Goal: Task Accomplishment & Management: Manage account settings

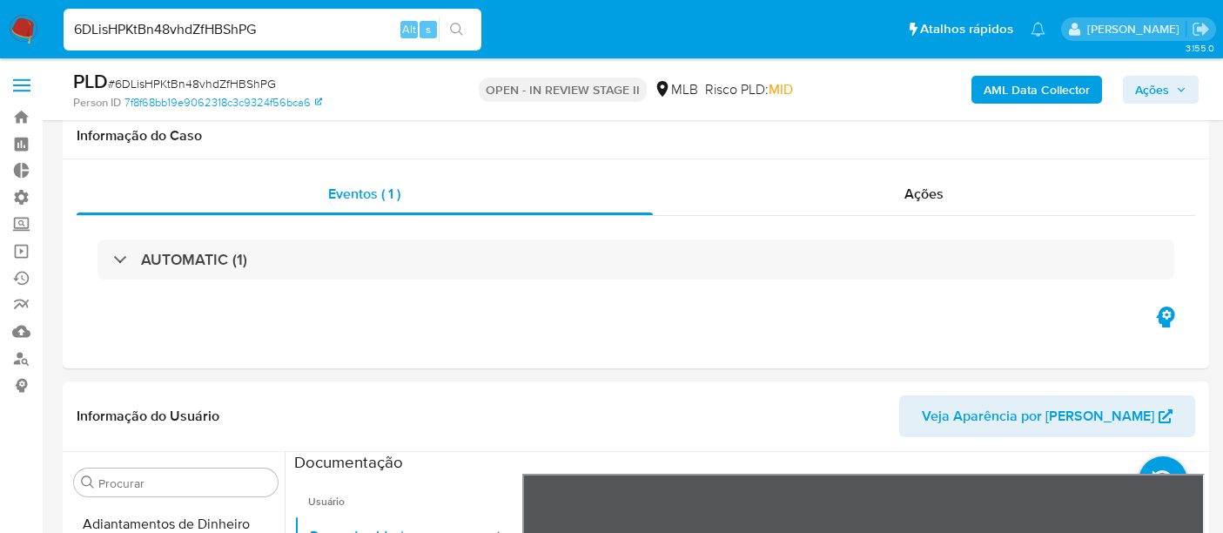
select select "10"
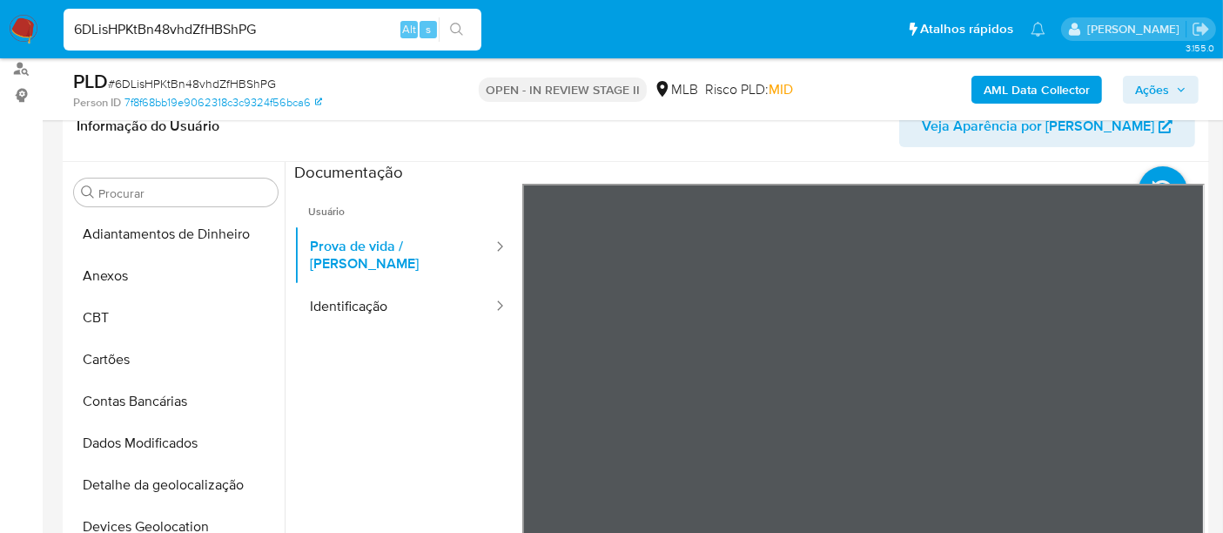
click at [838, 150] on div "Informação do Usuário Veja Aparência por Pessoa Procurar Adiantamentos de Dinhe…" at bounding box center [636, 349] width 1147 height 516
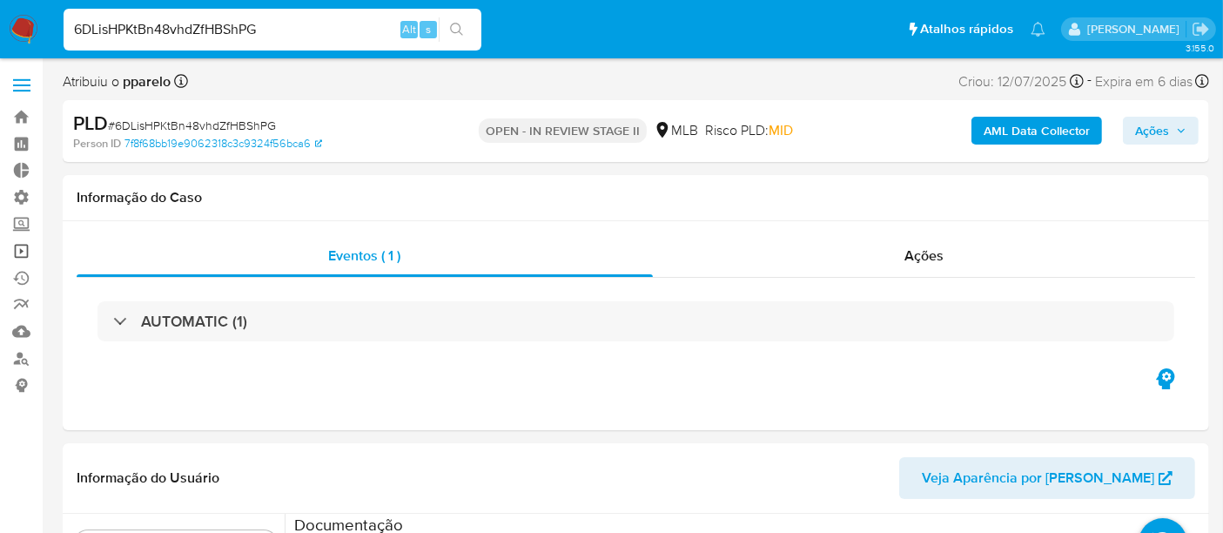
click at [15, 247] on link "Operações em massa" at bounding box center [103, 251] width 207 height 27
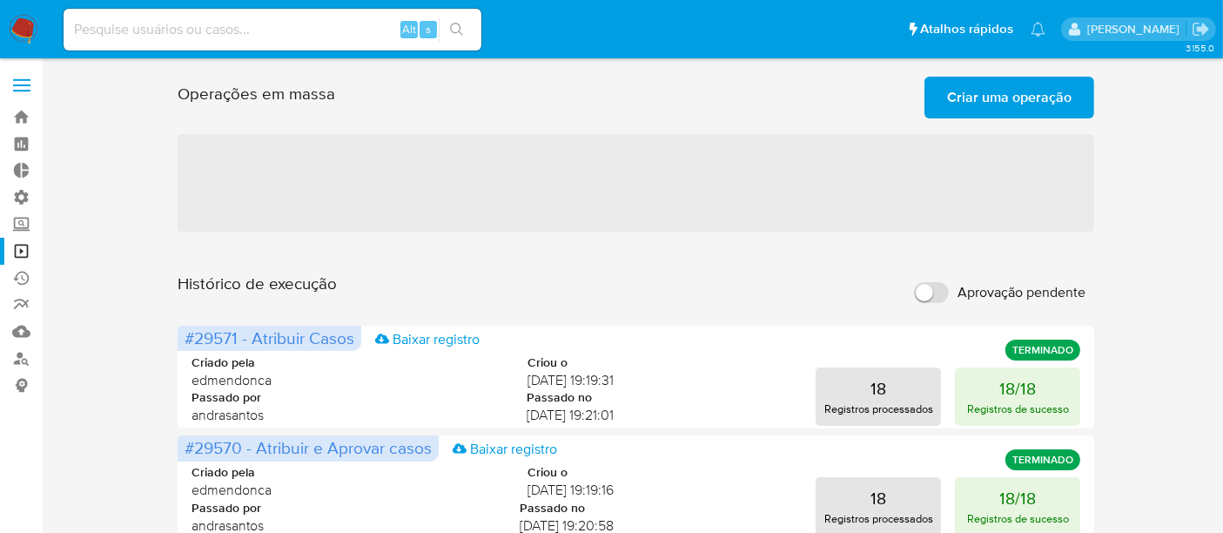
click at [1004, 93] on span "Criar uma operação" at bounding box center [1009, 97] width 125 height 38
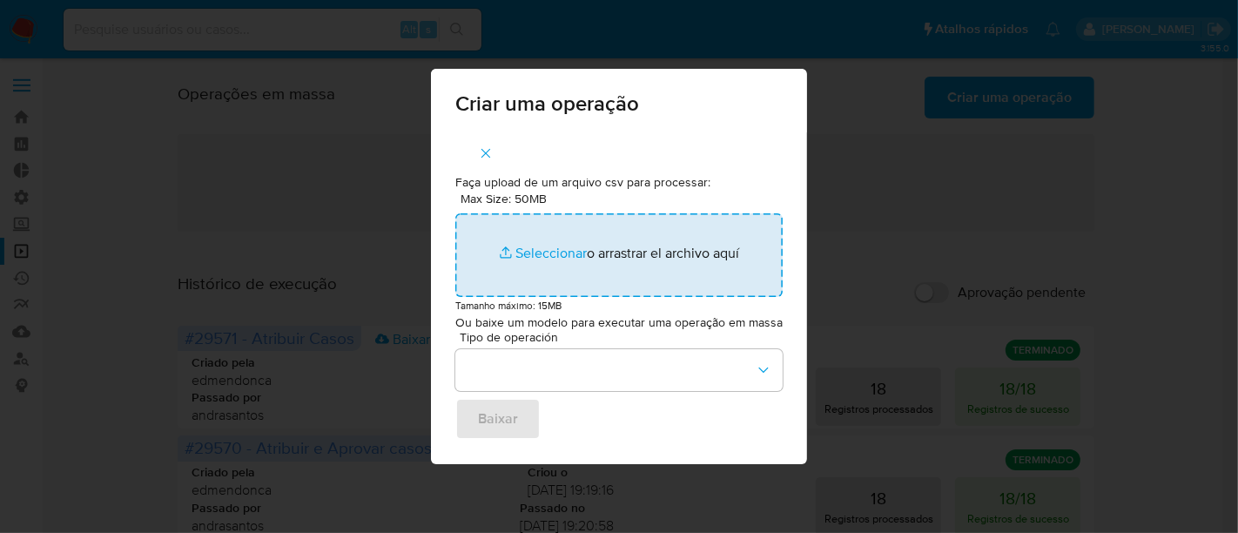
click at [530, 254] on input "Max Size: 50MB Seleccionar archivos" at bounding box center [618, 255] width 327 height 84
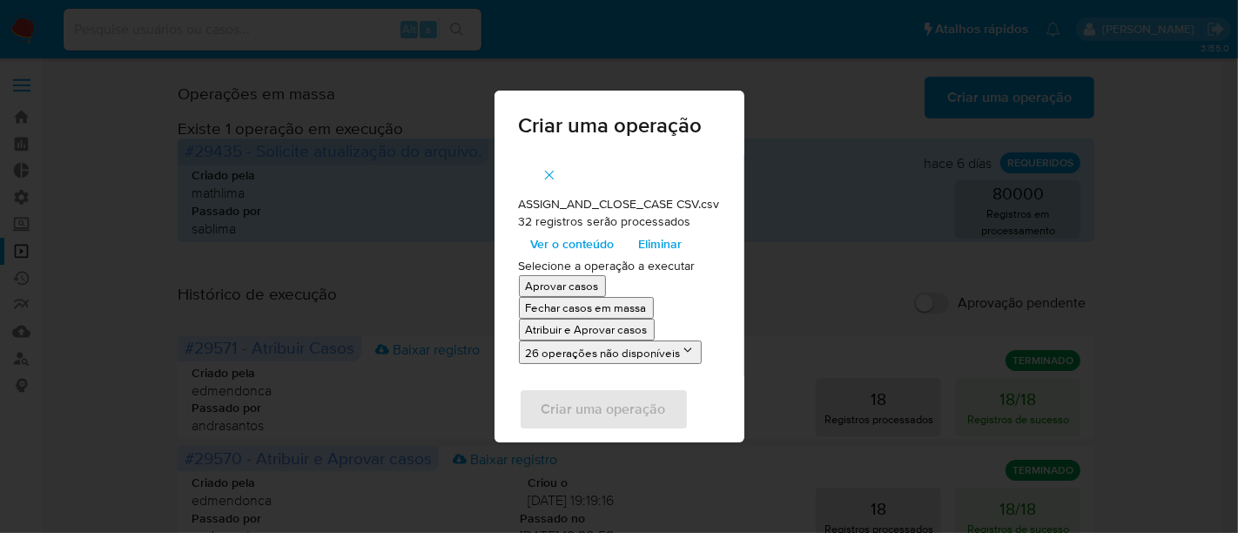
click at [595, 333] on p "Atribuir e Aprovar casos" at bounding box center [587, 329] width 122 height 17
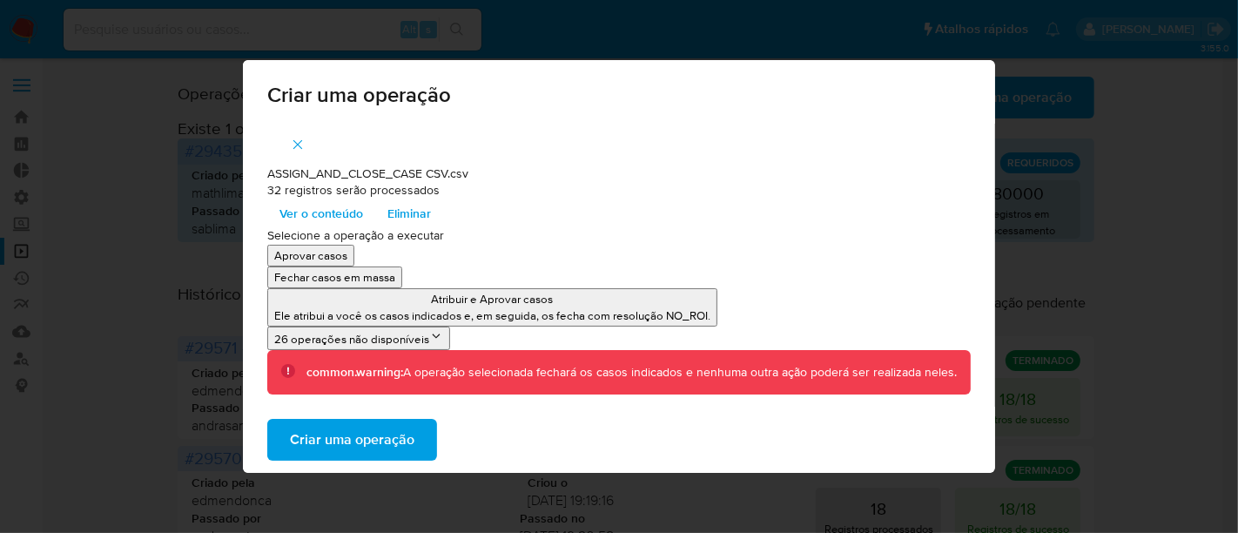
click at [360, 436] on span "Criar uma operação" at bounding box center [352, 440] width 125 height 38
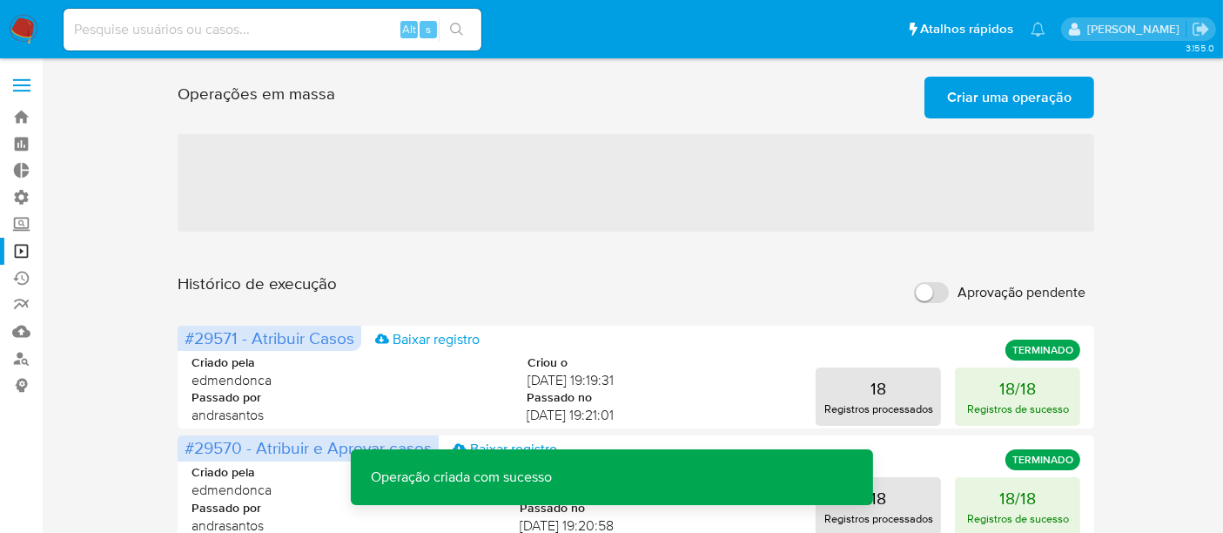
click at [1037, 96] on span "Criar uma operação" at bounding box center [1009, 97] width 125 height 38
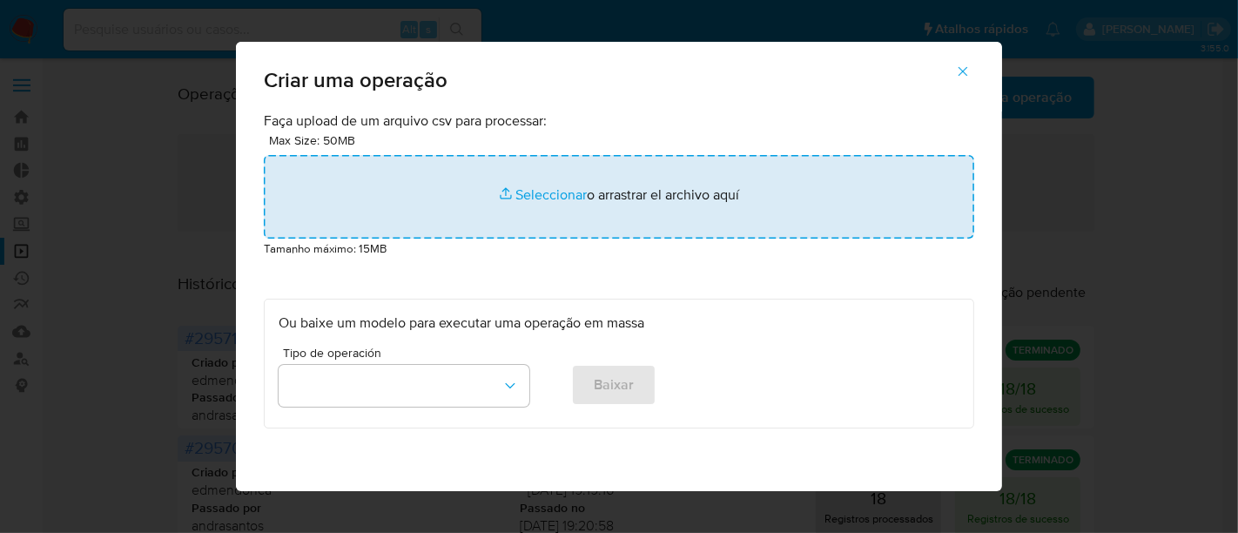
click at [562, 191] on input "file" at bounding box center [619, 197] width 710 height 84
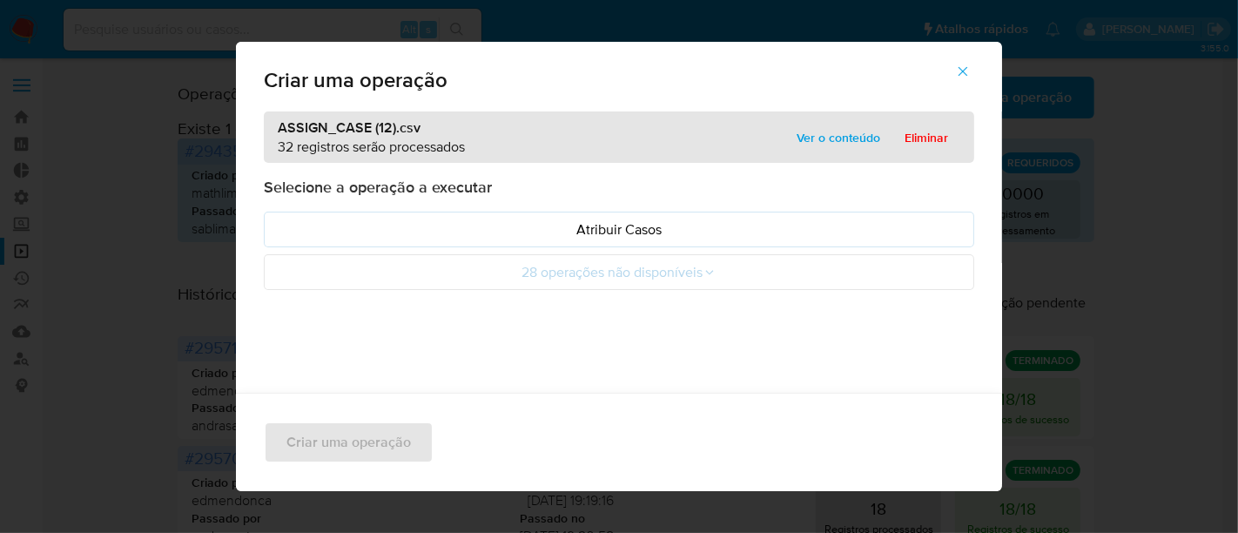
click at [853, 138] on span "Ver o conteúdo" at bounding box center [839, 137] width 84 height 24
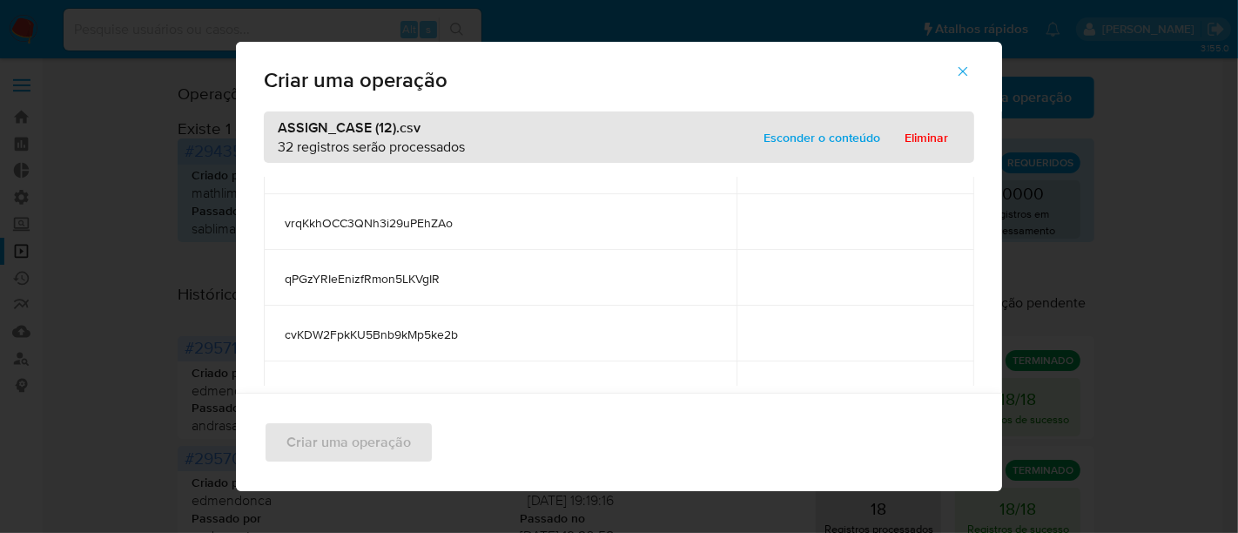
scroll to position [1617, 0]
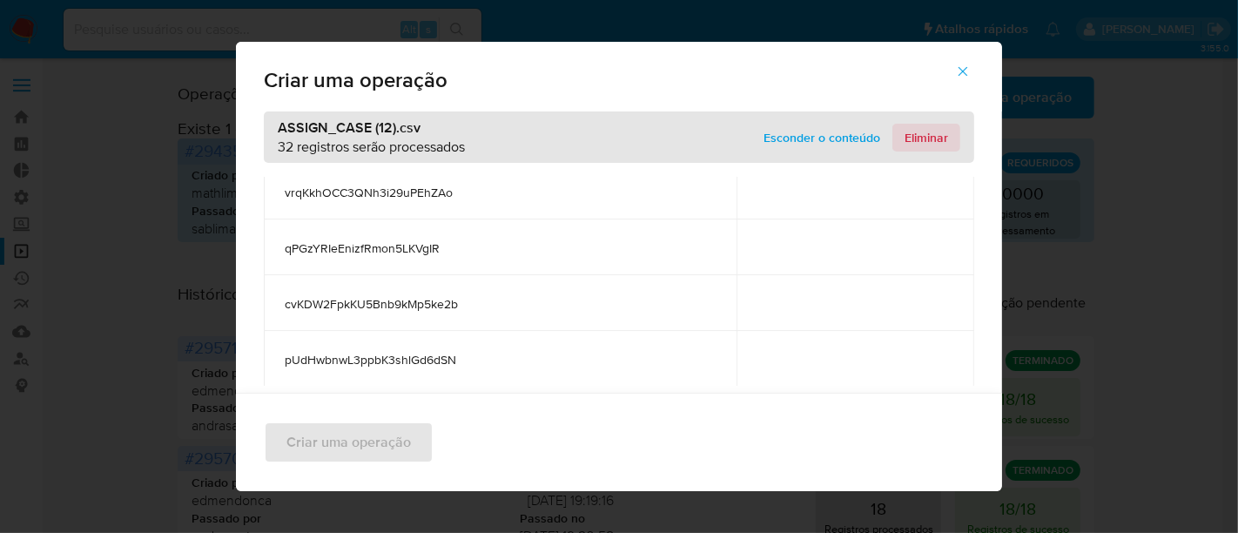
click at [926, 142] on span "Eliminar" at bounding box center [927, 137] width 44 height 24
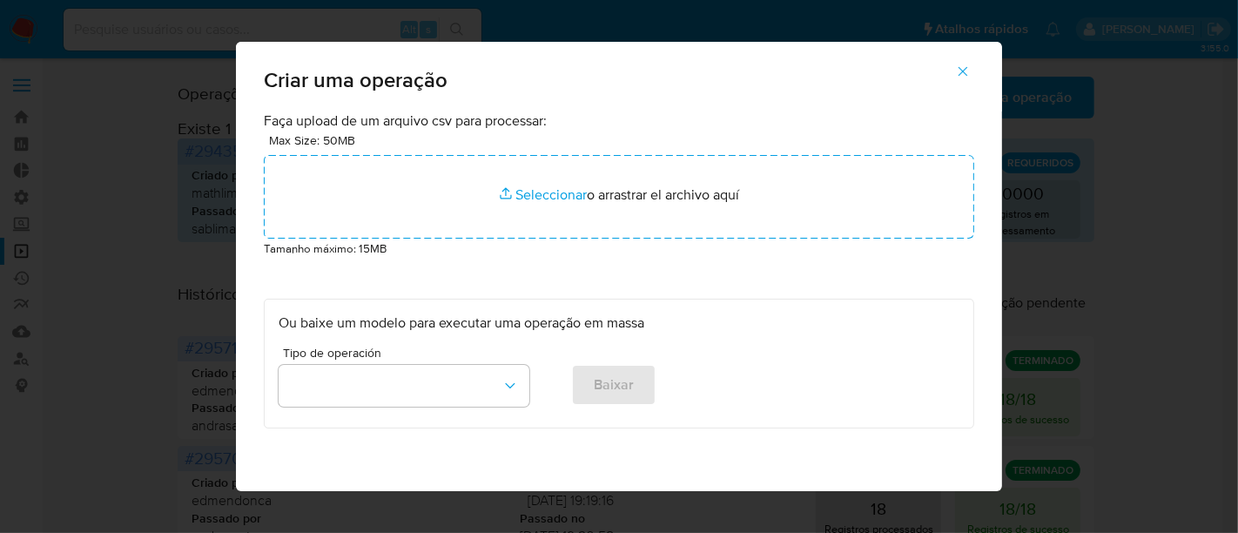
click at [971, 70] on icon "button" at bounding box center [963, 72] width 16 height 16
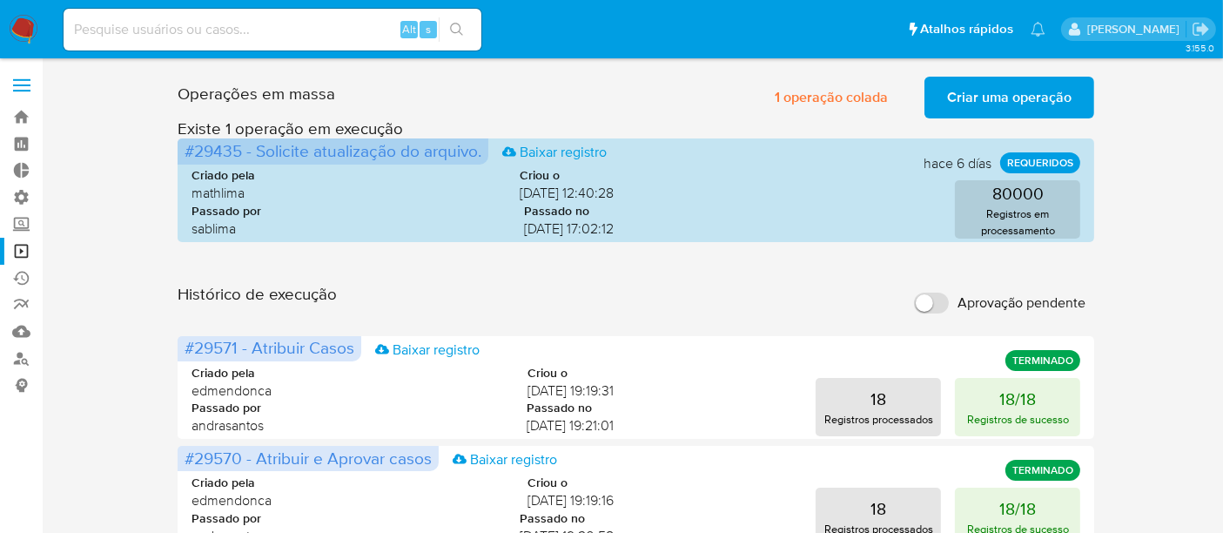
click at [1006, 90] on span "Criar uma operação" at bounding box center [1009, 97] width 125 height 38
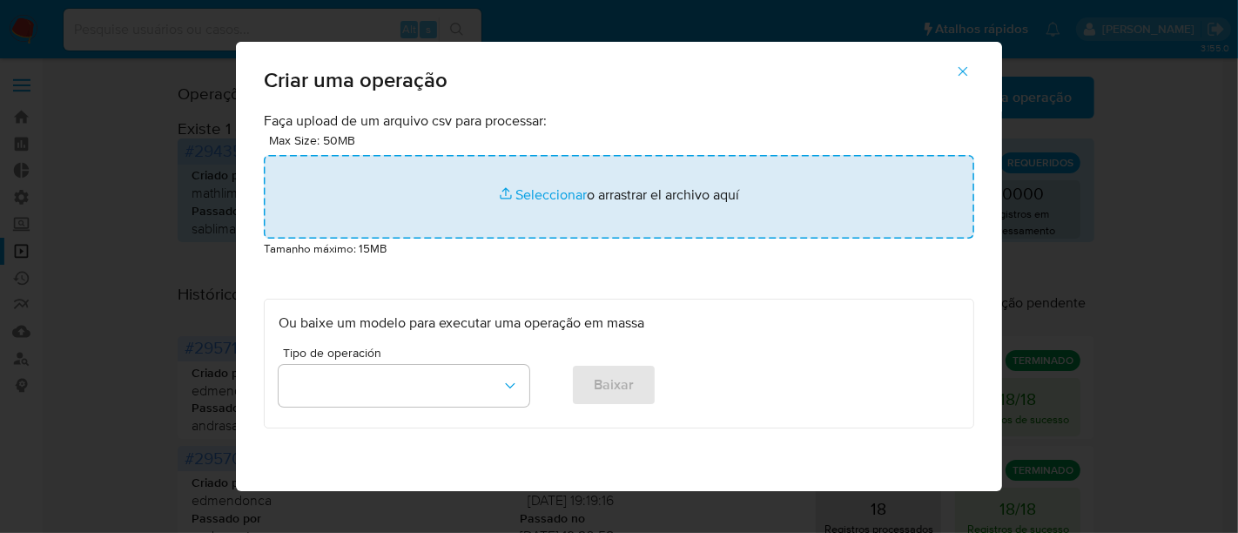
click at [537, 199] on input "file" at bounding box center [619, 197] width 710 height 84
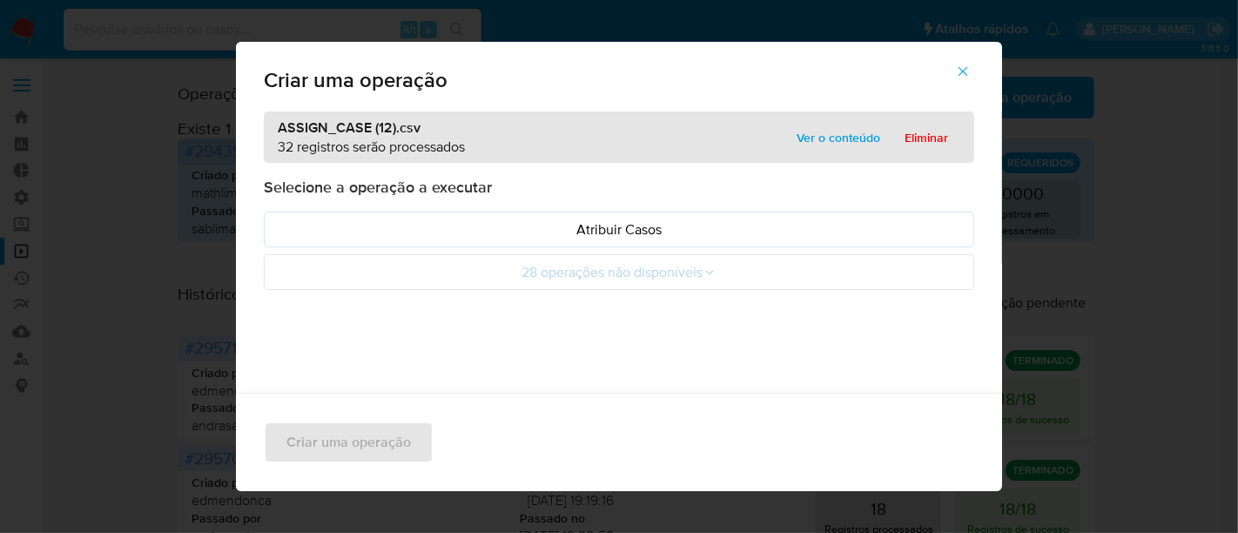
click at [841, 134] on span "Ver o conteúdo" at bounding box center [839, 137] width 84 height 24
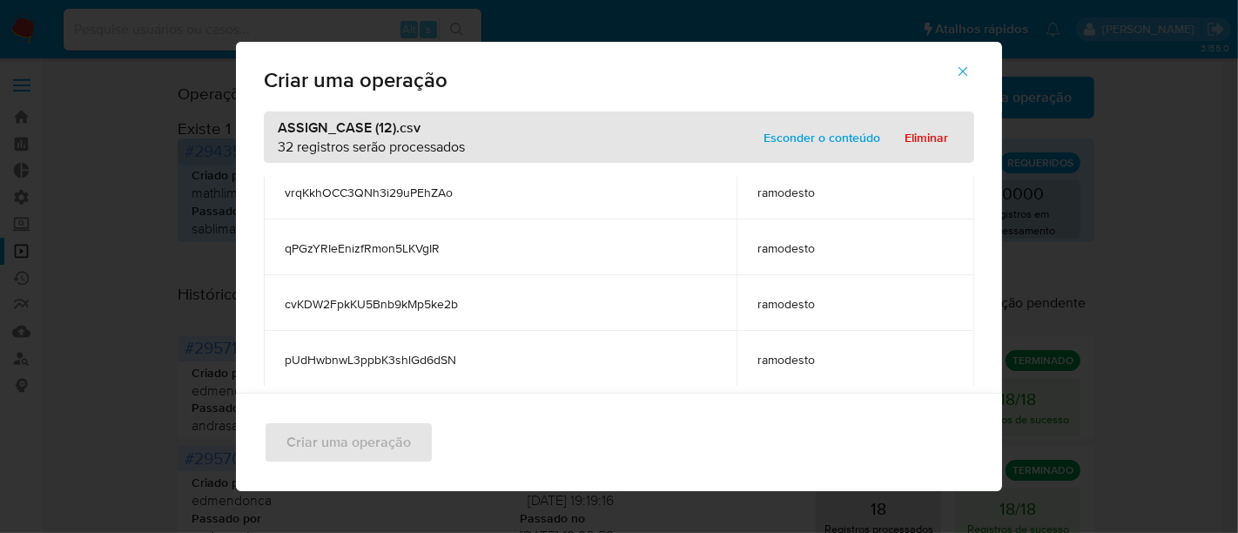
click at [817, 138] on span "Esconder o conteúdo" at bounding box center [822, 137] width 117 height 24
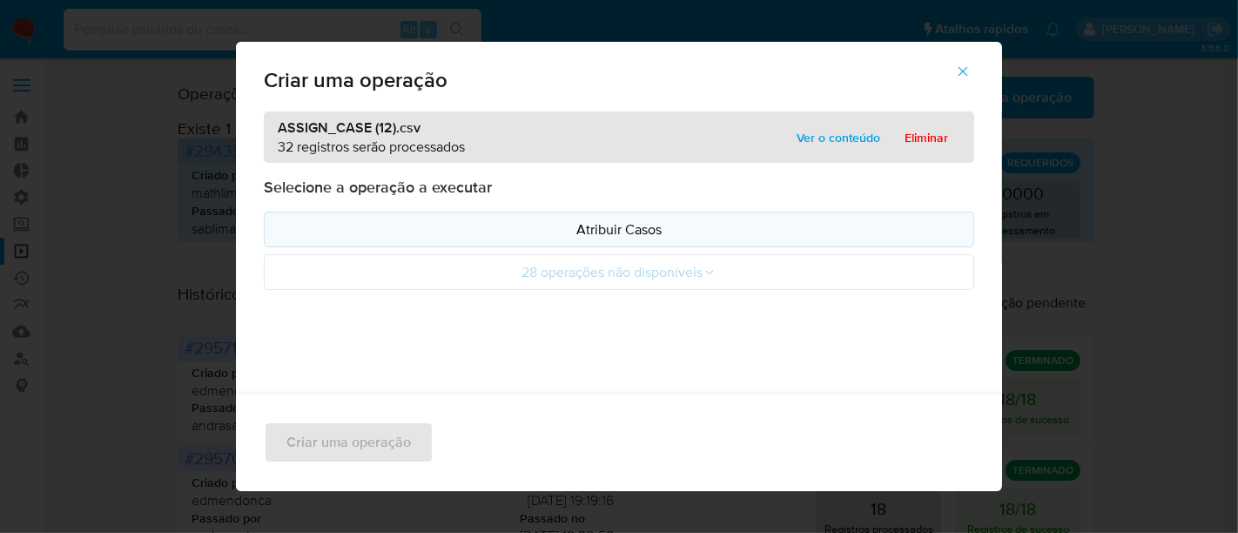
click at [623, 239] on p "Atribuir Casos" at bounding box center [619, 229] width 681 height 20
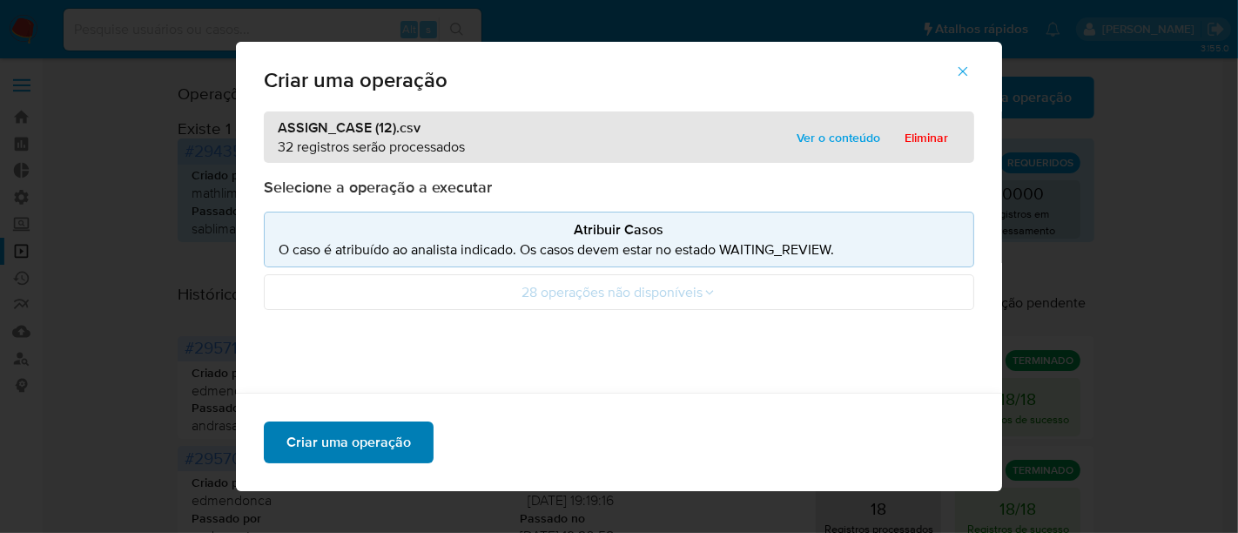
click at [369, 436] on span "Criar uma operação" at bounding box center [348, 442] width 125 height 38
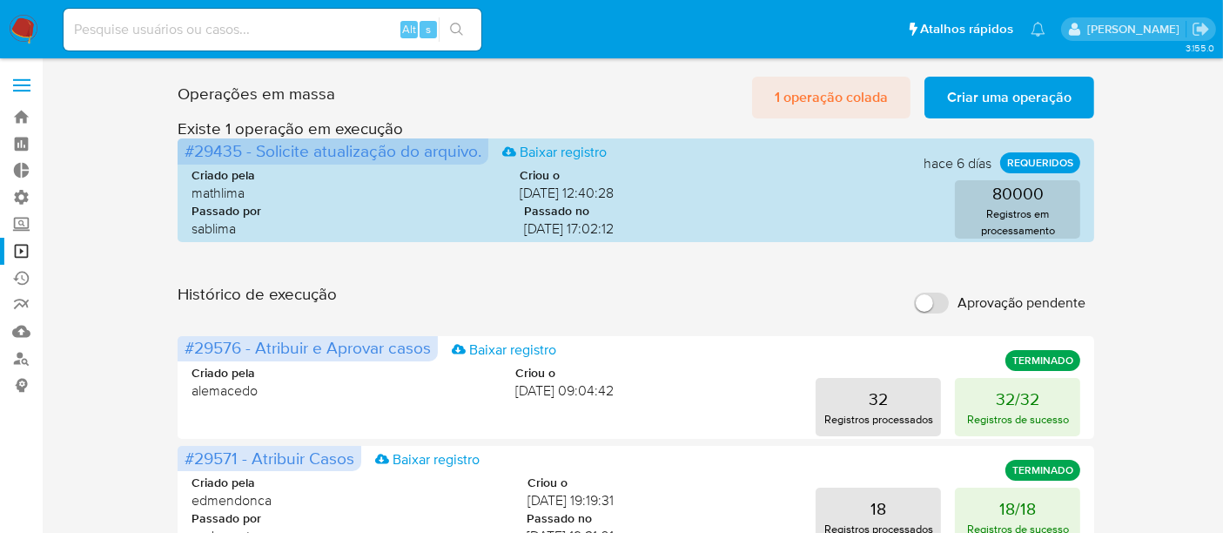
click at [802, 83] on span "1 operação colada" at bounding box center [831, 97] width 113 height 38
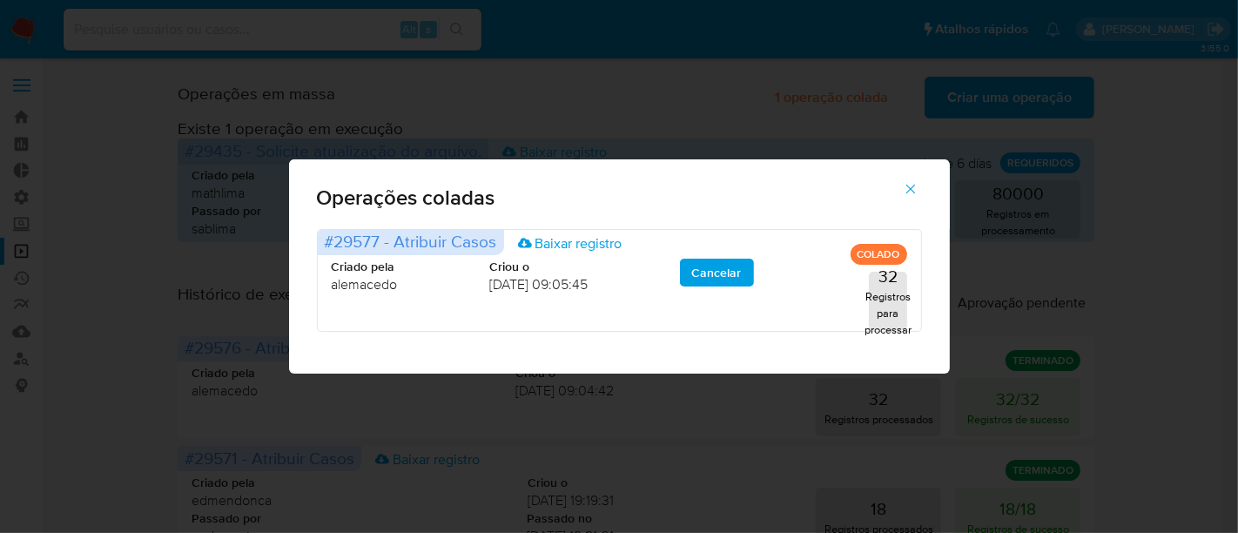
click at [912, 183] on icon "button" at bounding box center [911, 189] width 16 height 16
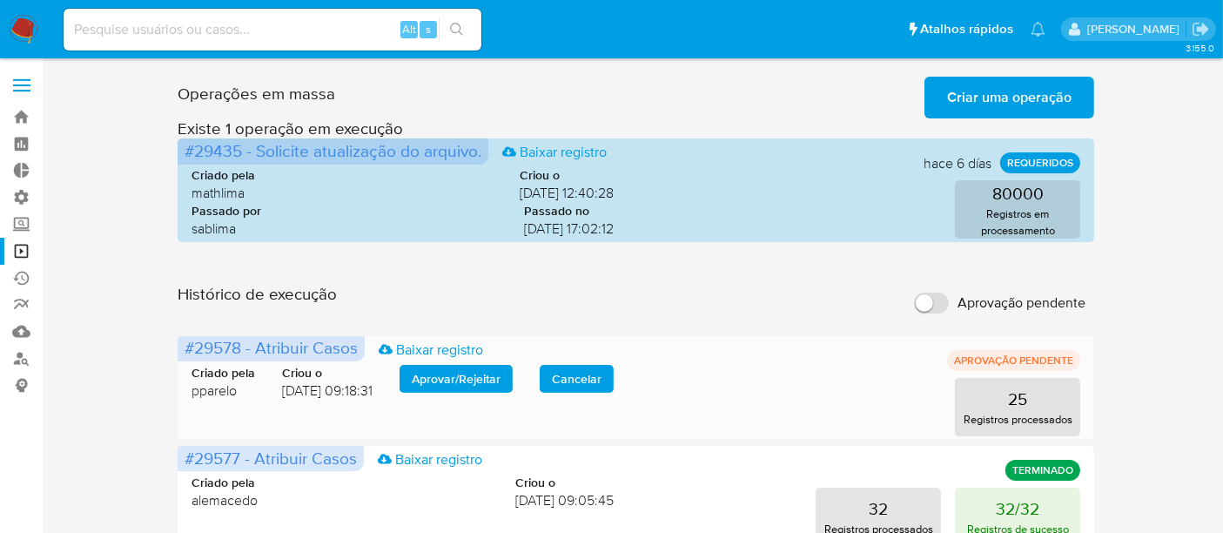
click at [453, 373] on span "Aprovar / Rejeitar" at bounding box center [456, 379] width 89 height 24
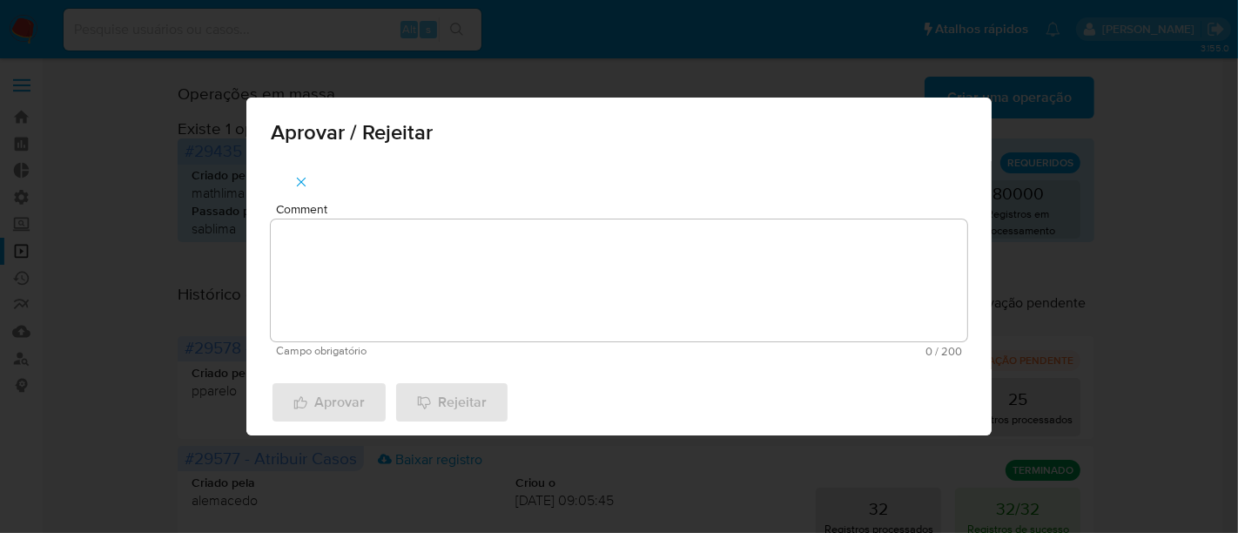
click at [350, 235] on textarea "Comment" at bounding box center [619, 280] width 697 height 122
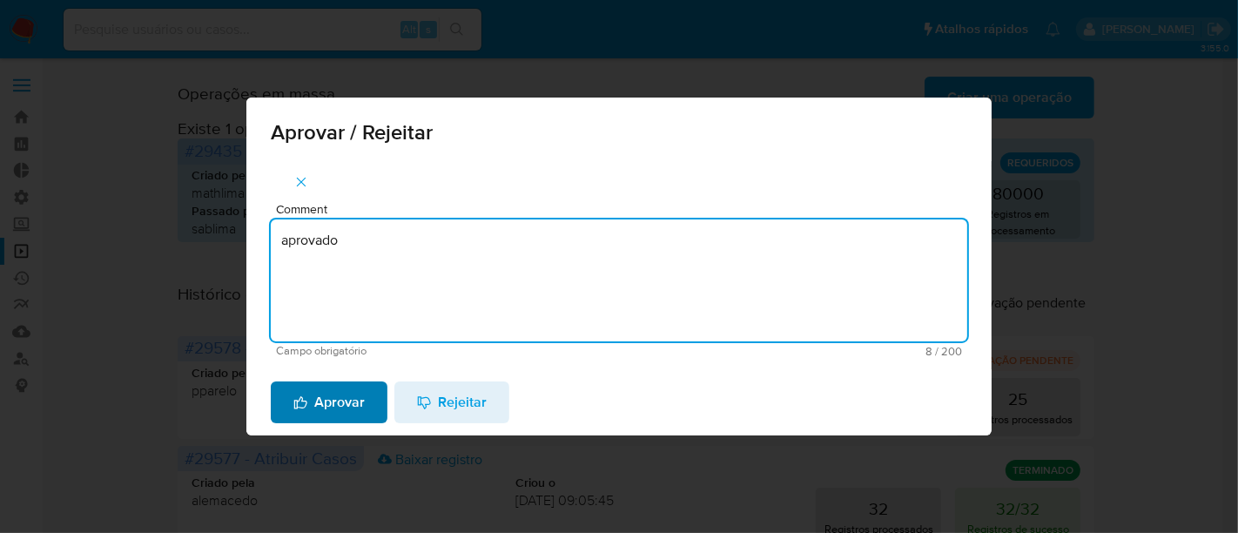
type textarea "aprovado"
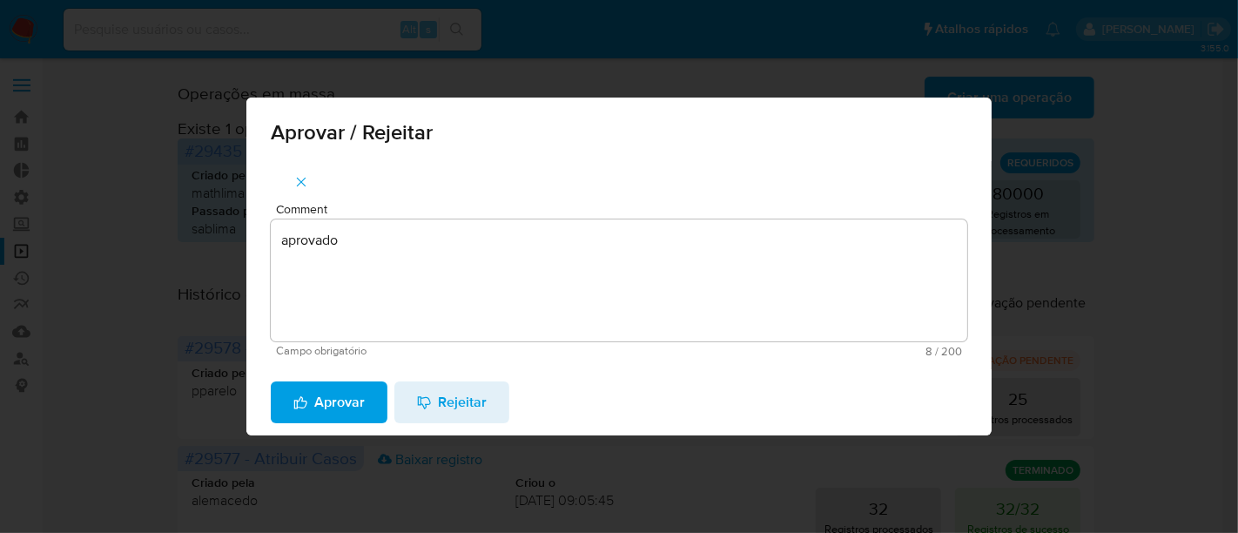
click at [331, 383] on span "Aprovar" at bounding box center [328, 402] width 71 height 38
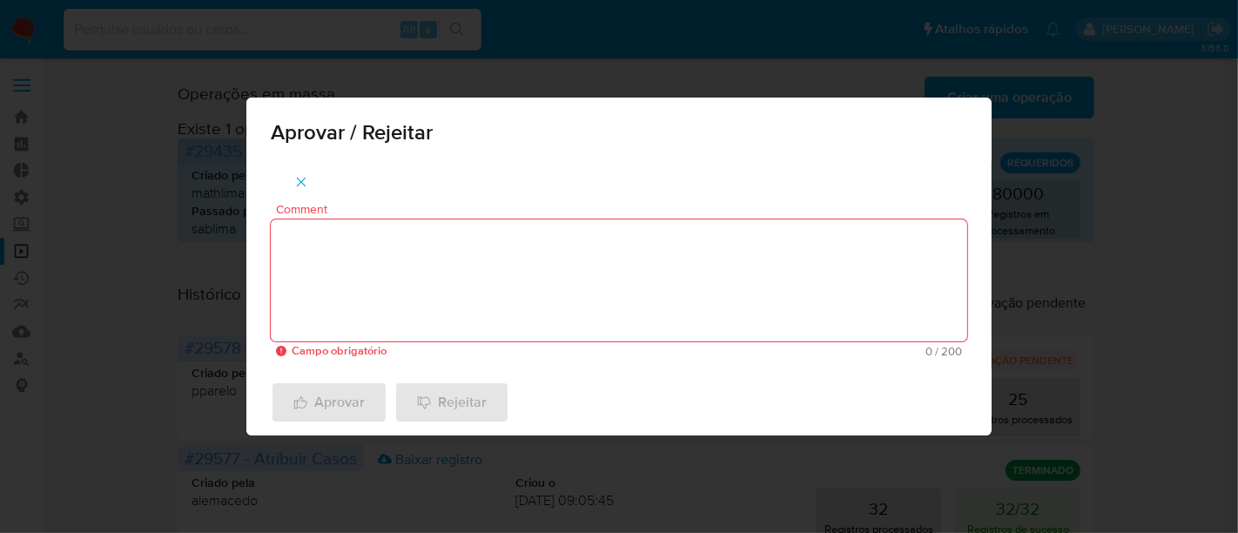
click at [370, 241] on textarea "Comment" at bounding box center [619, 280] width 697 height 122
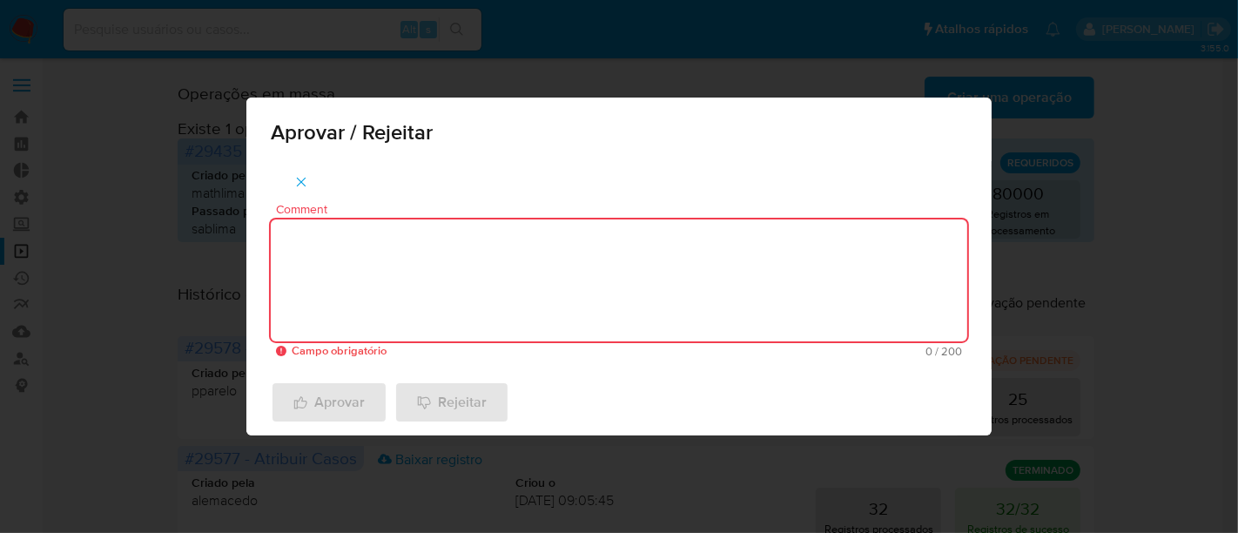
click at [299, 170] on span "button" at bounding box center [301, 182] width 16 height 38
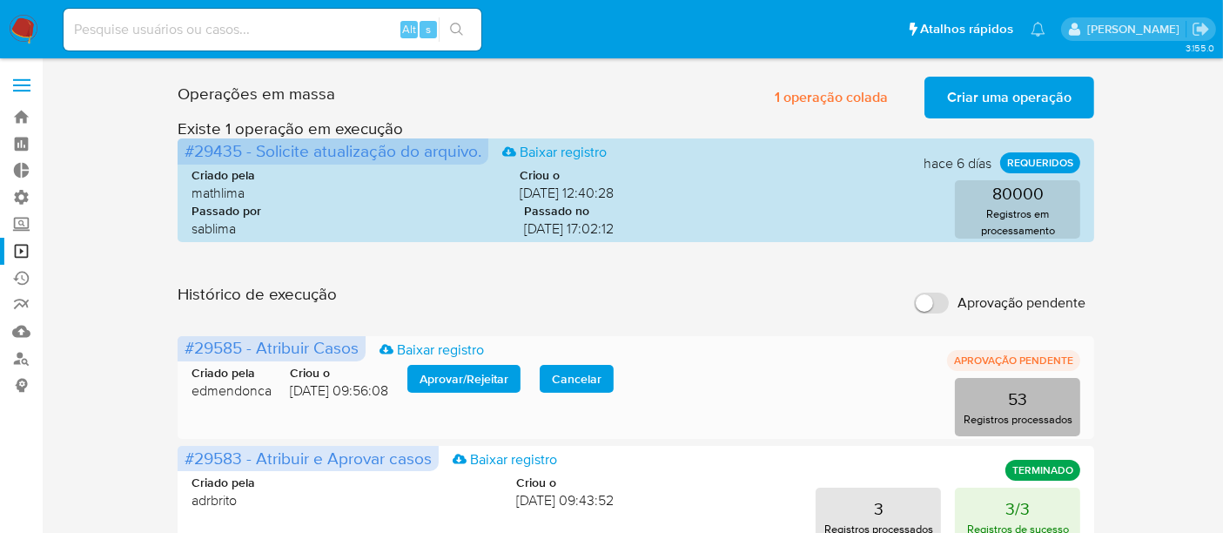
click at [998, 394] on button "53 Registros processados" at bounding box center [1017, 407] width 125 height 58
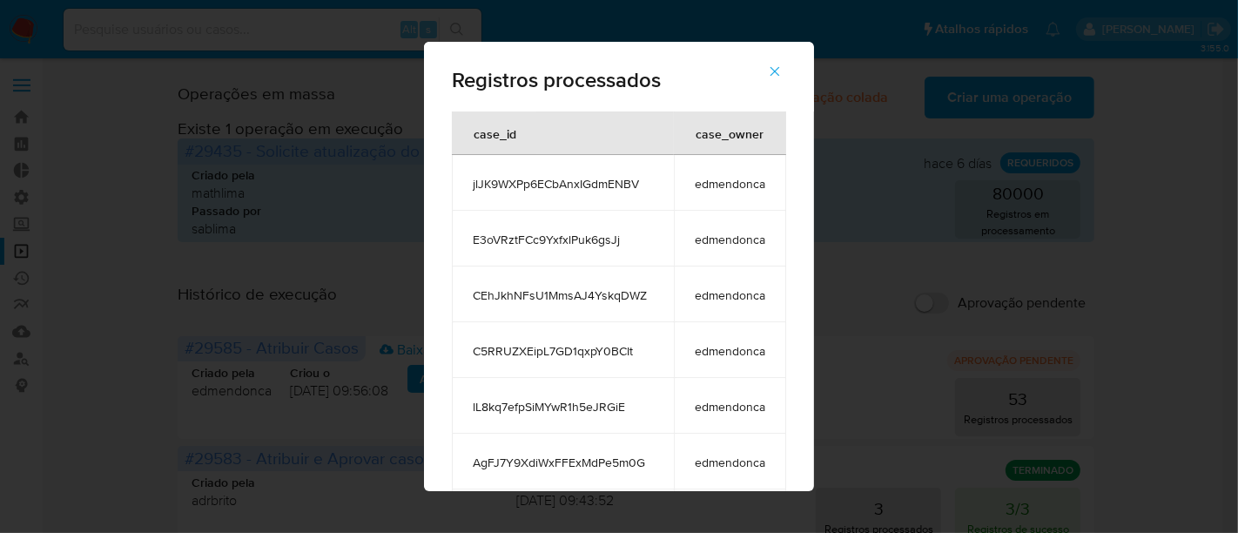
click at [781, 65] on icon "button" at bounding box center [775, 72] width 16 height 16
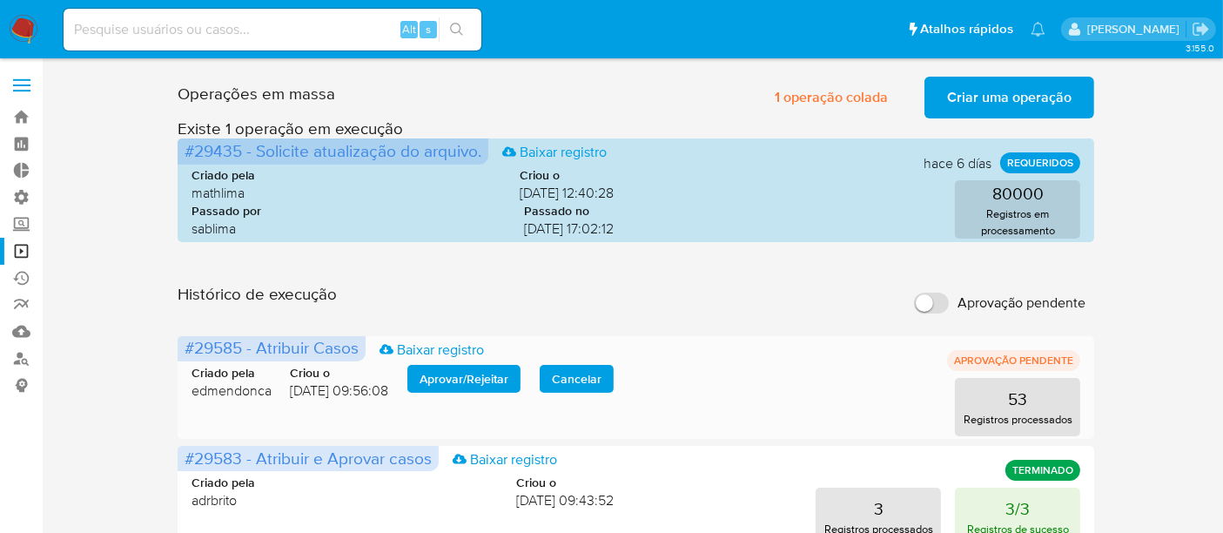
click at [467, 377] on span "Aprovar / Rejeitar" at bounding box center [464, 379] width 89 height 24
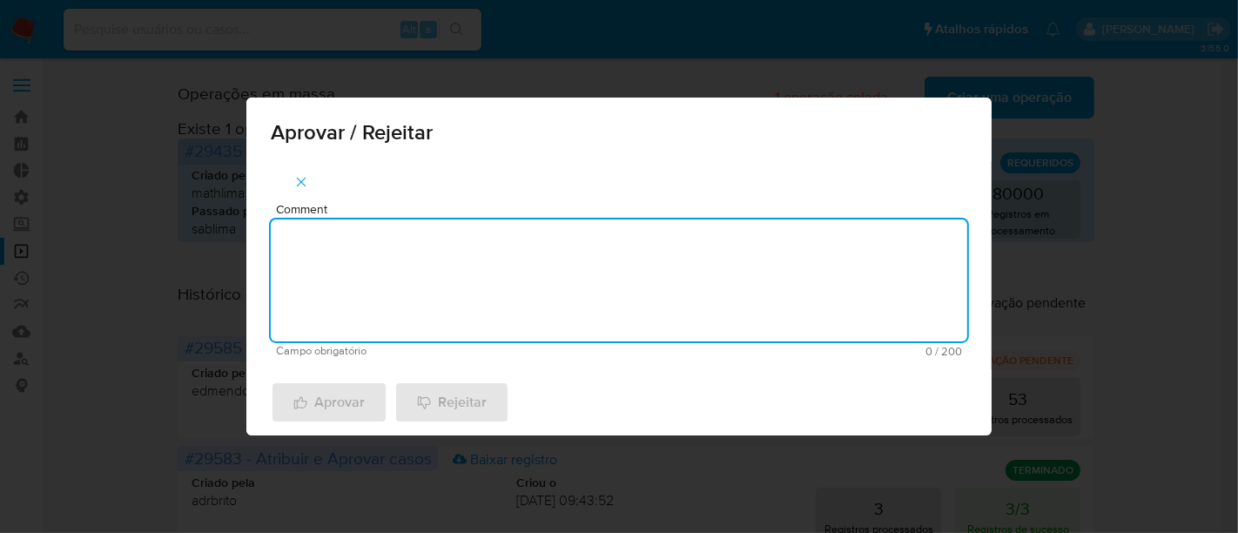
click at [410, 290] on textarea "Comment" at bounding box center [619, 280] width 697 height 122
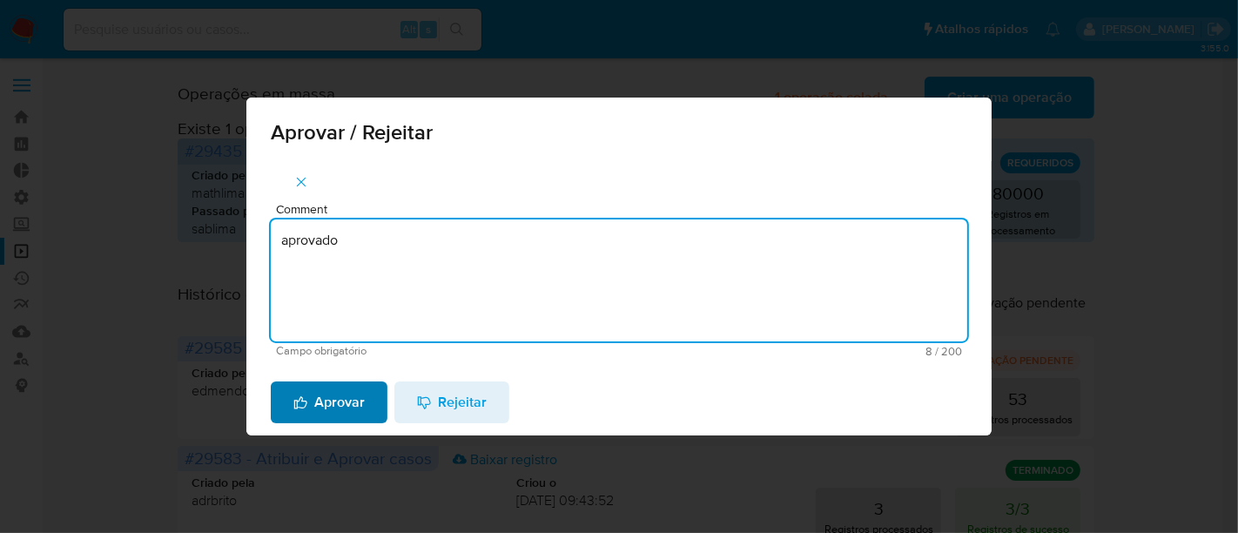
type textarea "aprovado"
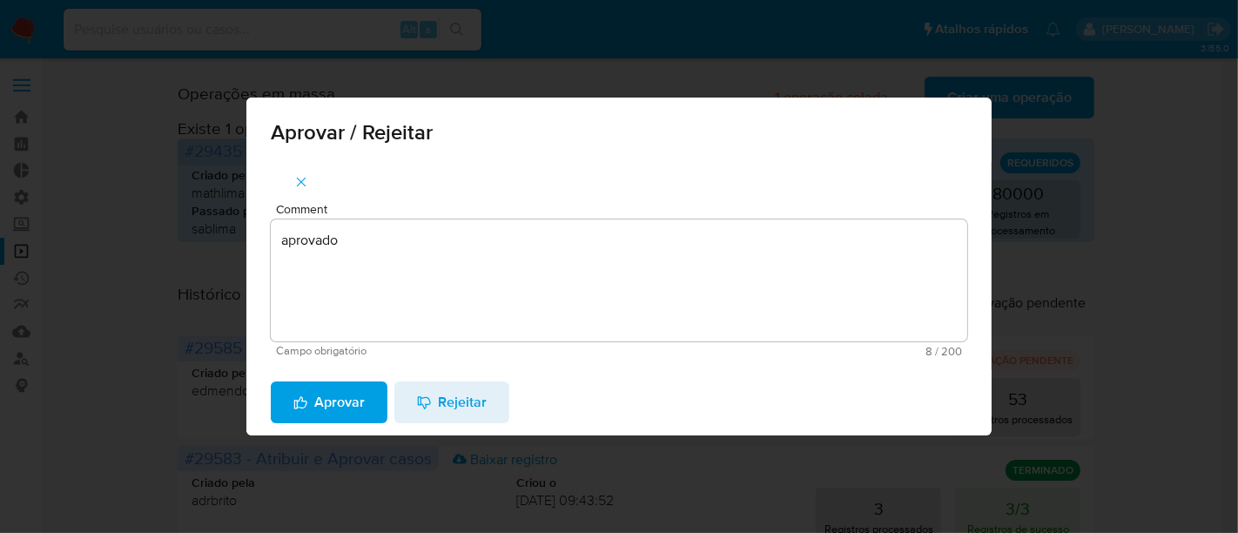
click at [365, 394] on button "Aprovar" at bounding box center [329, 402] width 117 height 42
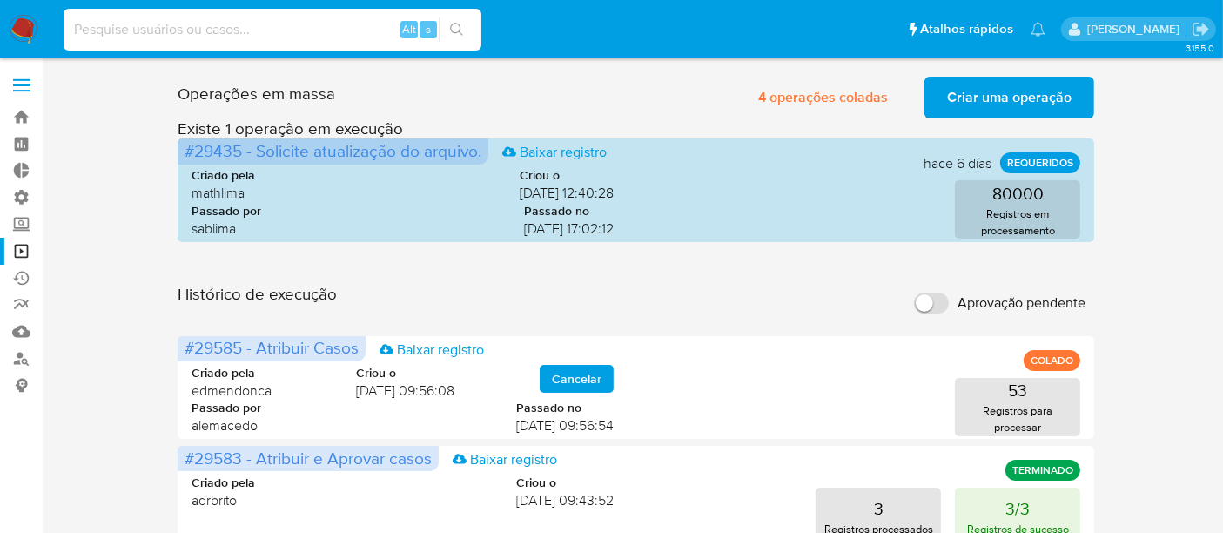
click at [122, 30] on input at bounding box center [273, 29] width 418 height 23
paste input "6DLisHPKtBn48vhdZfHBShPG"
type input "6DLisHPKtBn48vhdZfHBShPG"
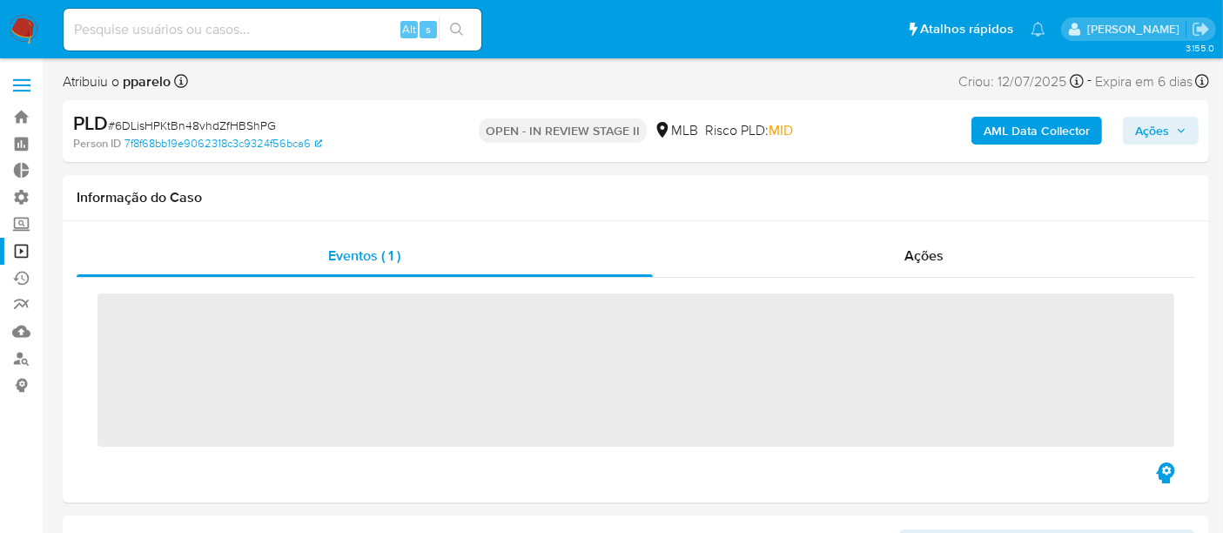
scroll to position [777, 0]
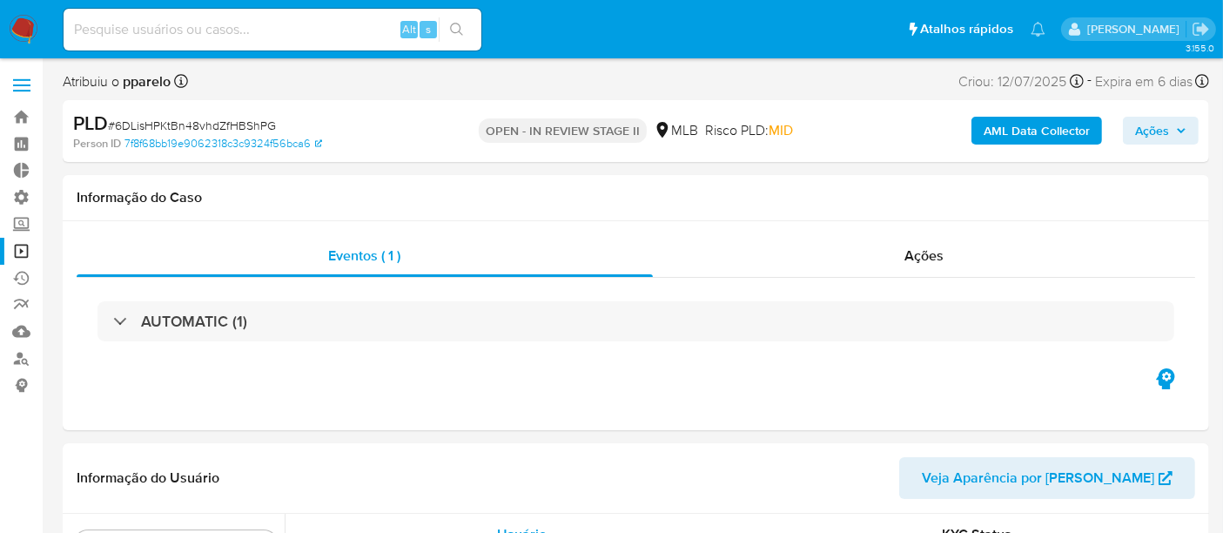
select select "10"
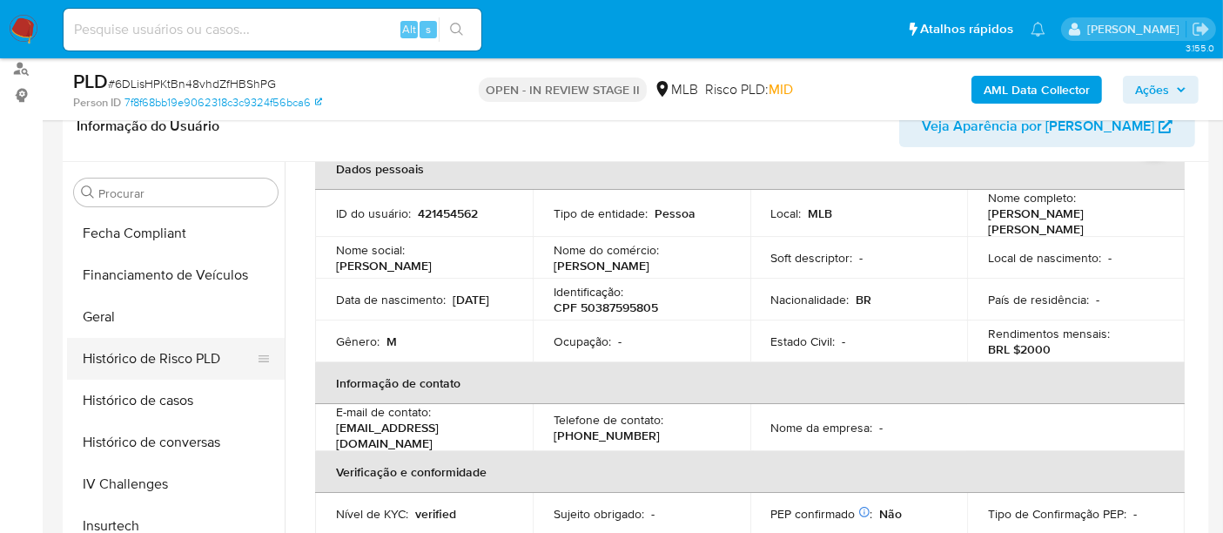
scroll to position [487, 0]
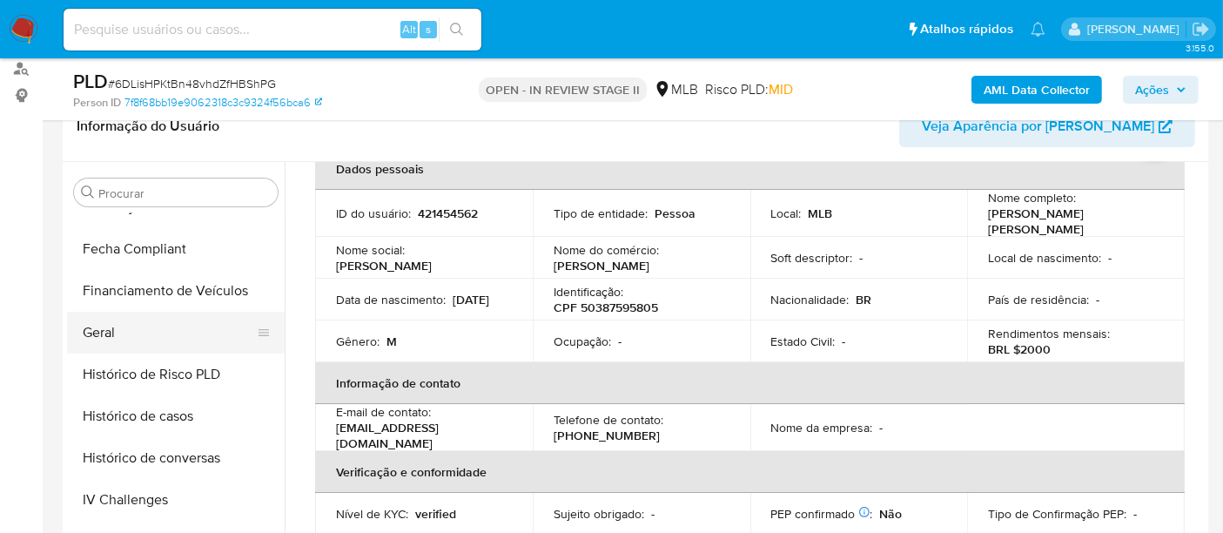
click at [133, 336] on button "Geral" at bounding box center [169, 333] width 204 height 42
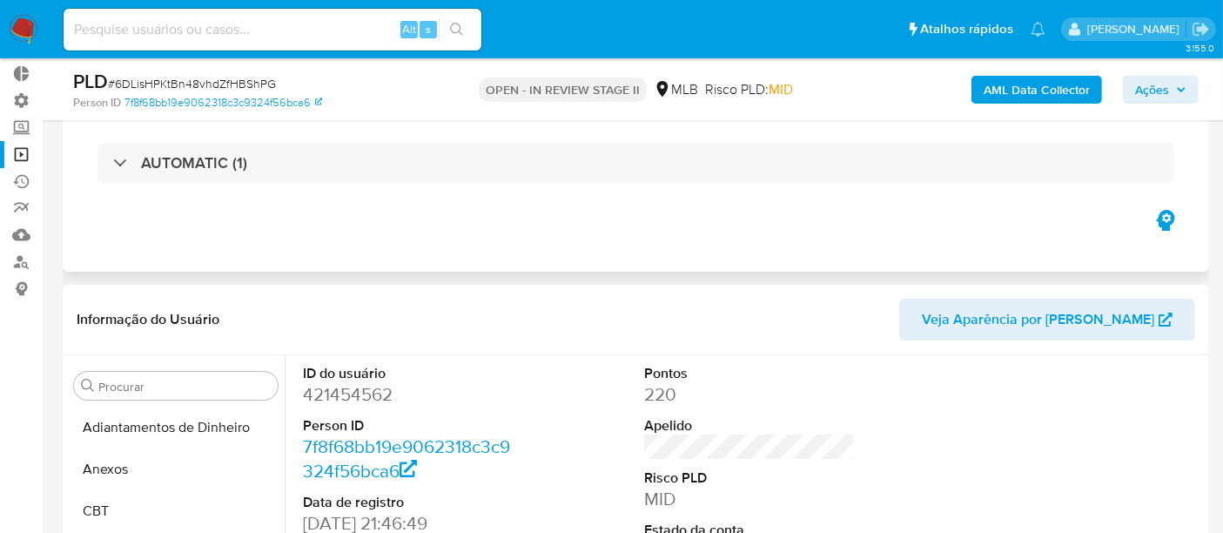
scroll to position [0, 0]
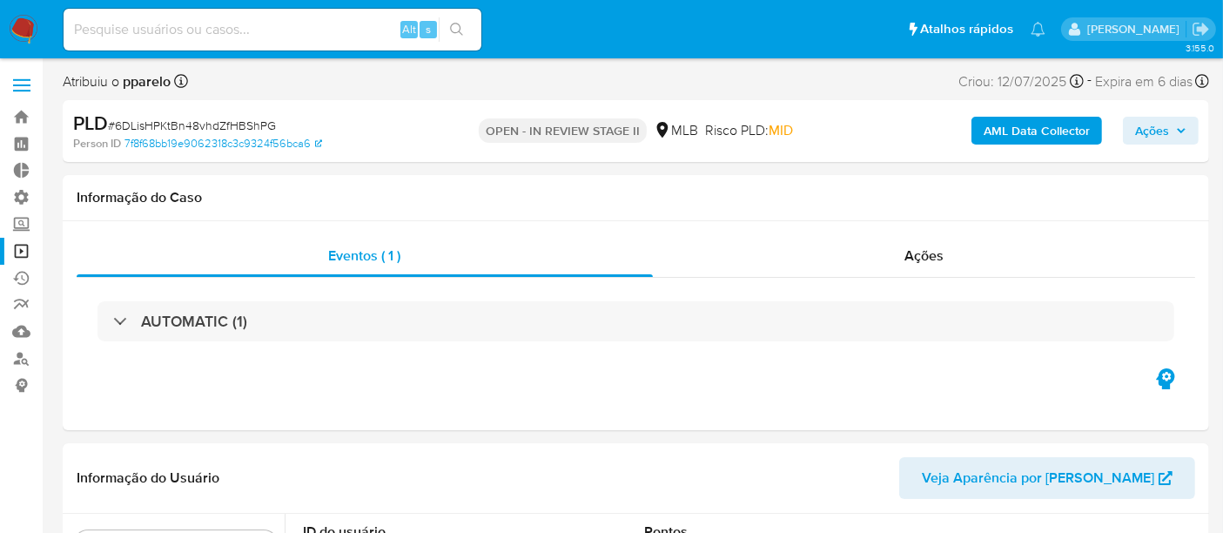
click at [17, 252] on link "Operações em massa" at bounding box center [103, 251] width 207 height 27
